Goal: Task Accomplishment & Management: Use online tool/utility

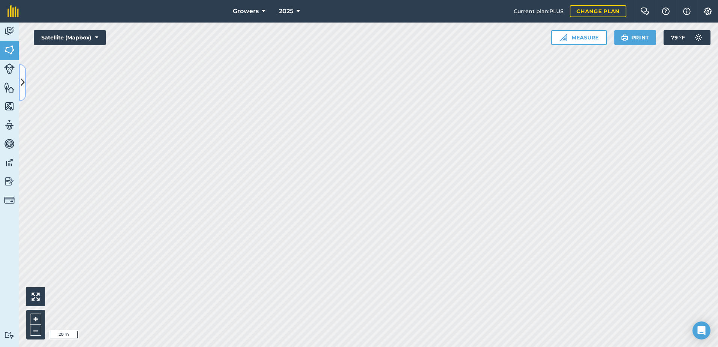
click at [21, 81] on icon at bounding box center [23, 82] width 4 height 13
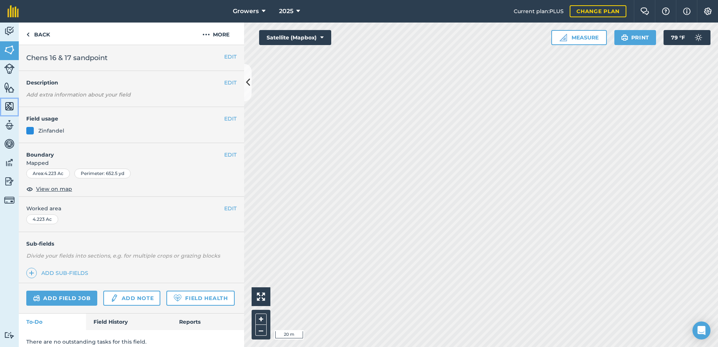
click at [6, 107] on img at bounding box center [9, 106] width 11 height 11
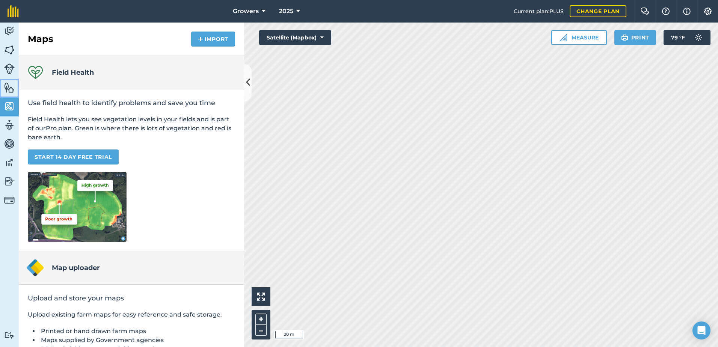
click at [8, 89] on img at bounding box center [9, 87] width 11 height 11
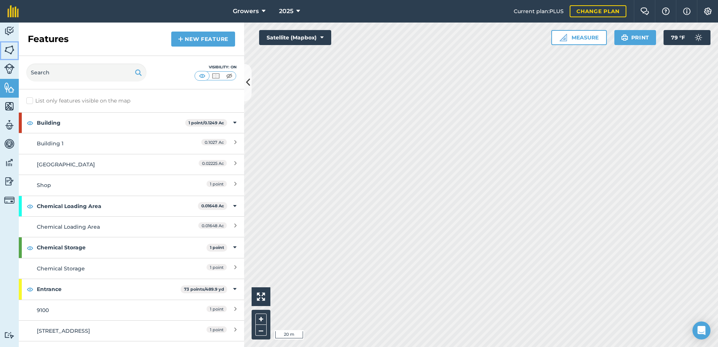
click at [9, 47] on img at bounding box center [9, 49] width 11 height 11
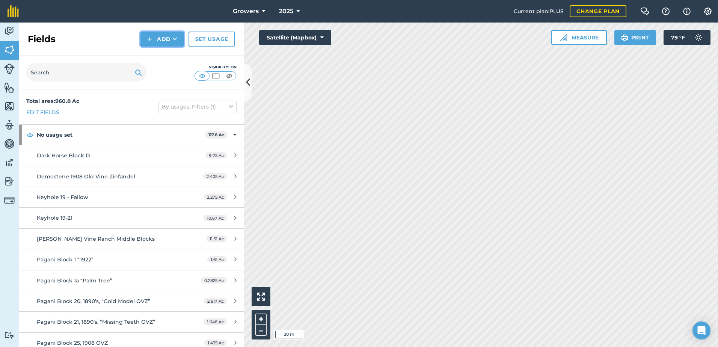
click at [158, 41] on button "Add" at bounding box center [163, 39] width 44 height 15
click at [157, 55] on link "Draw" at bounding box center [162, 56] width 41 height 17
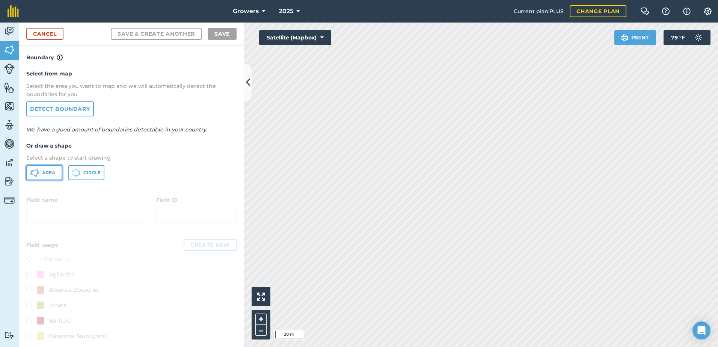
click at [42, 174] on span "Area" at bounding box center [48, 173] width 13 height 6
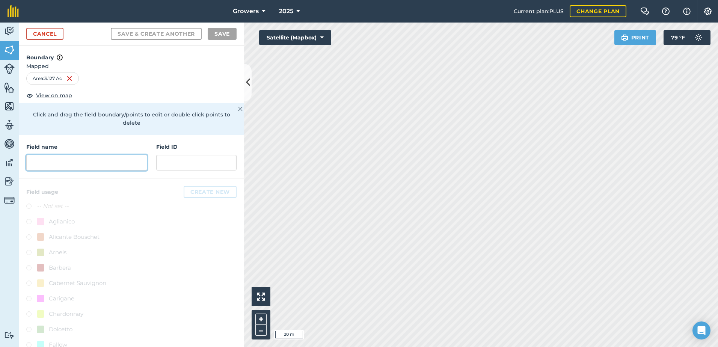
click at [68, 162] on input "text" at bounding box center [86, 163] width 121 height 16
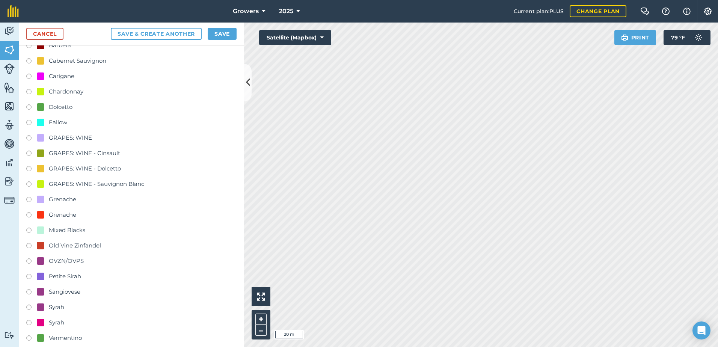
scroll to position [225, 0]
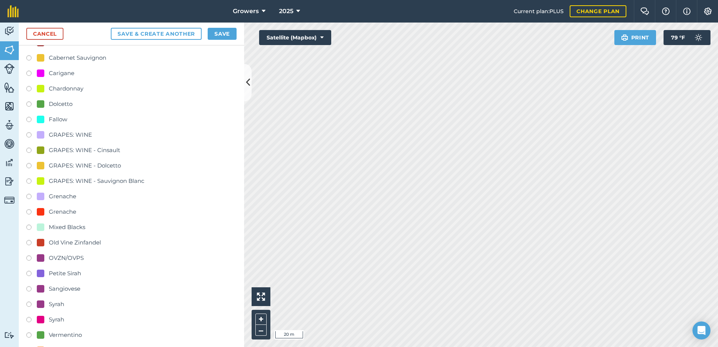
type input "Chens 12-15 Ditch"
click at [51, 241] on div "Old Vine Zinfandel" at bounding box center [75, 242] width 52 height 9
radio input "true"
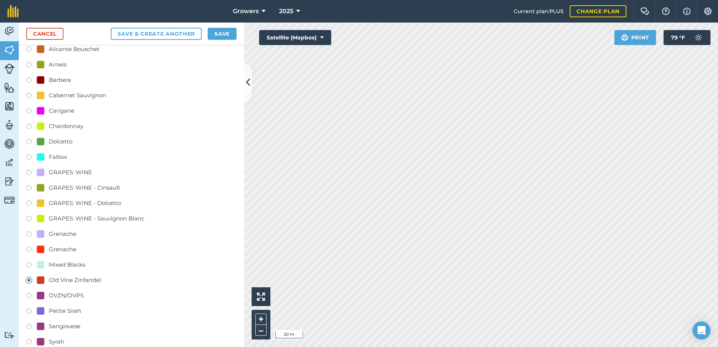
scroll to position [263, 0]
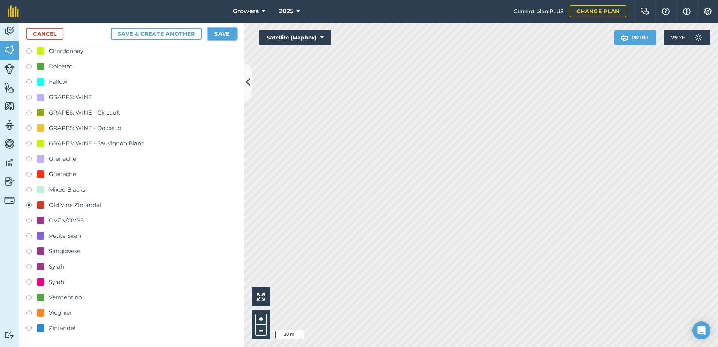
click at [222, 32] on button "Save" at bounding box center [222, 34] width 29 height 12
